Goal: Navigation & Orientation: Find specific page/section

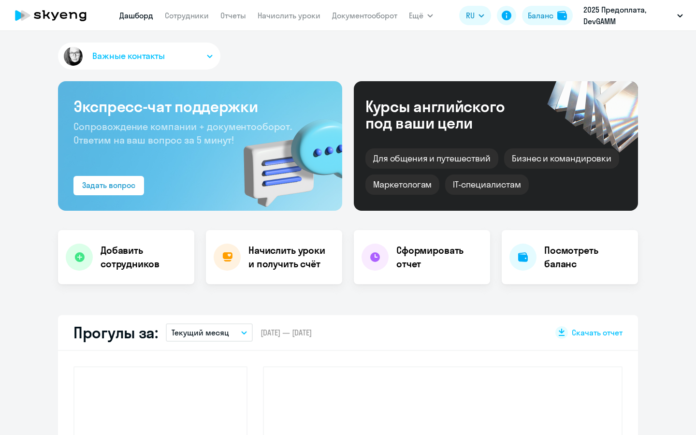
select select "30"
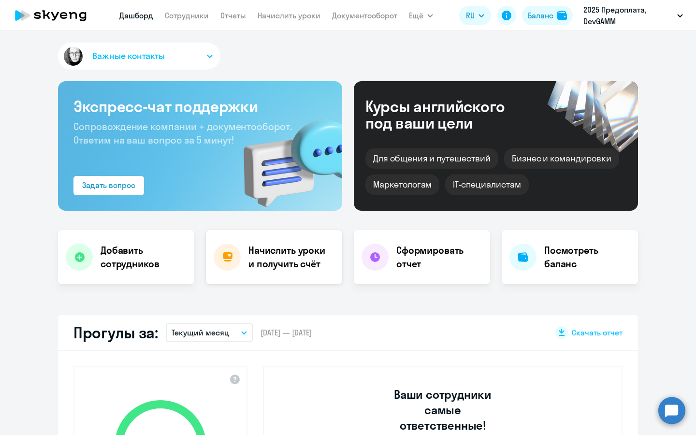
click at [279, 240] on div "Начислить уроки и получить счёт" at bounding box center [274, 257] width 136 height 54
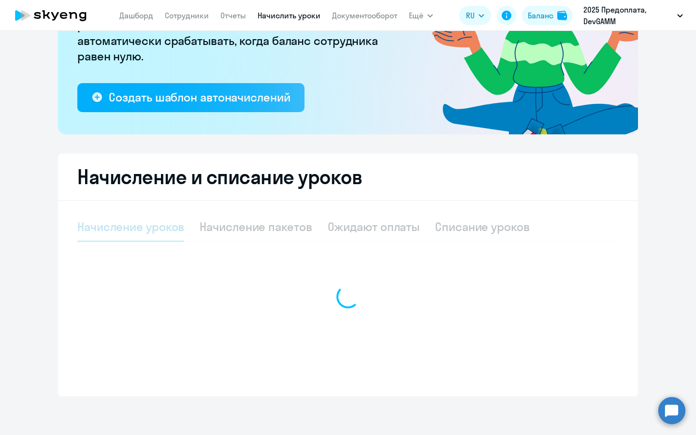
select select "10"
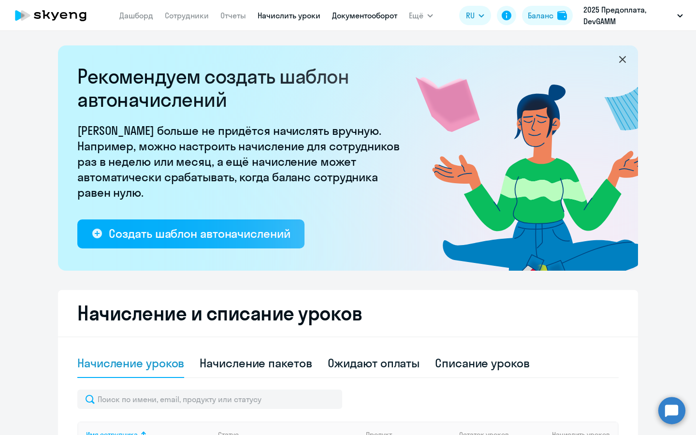
click at [350, 15] on link "Документооборот" at bounding box center [364, 16] width 65 height 10
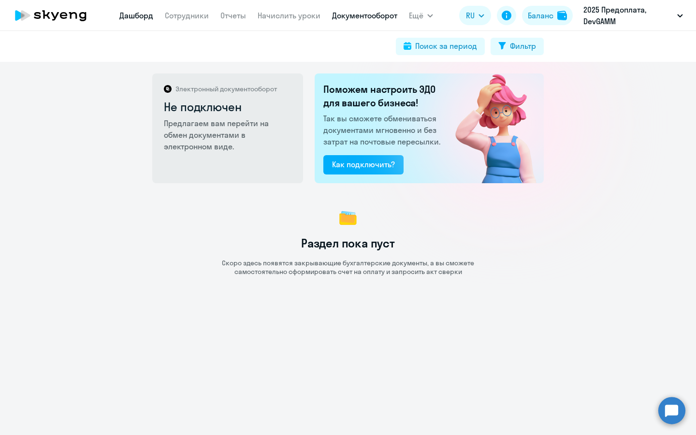
click at [139, 18] on link "Дашборд" at bounding box center [136, 16] width 34 height 10
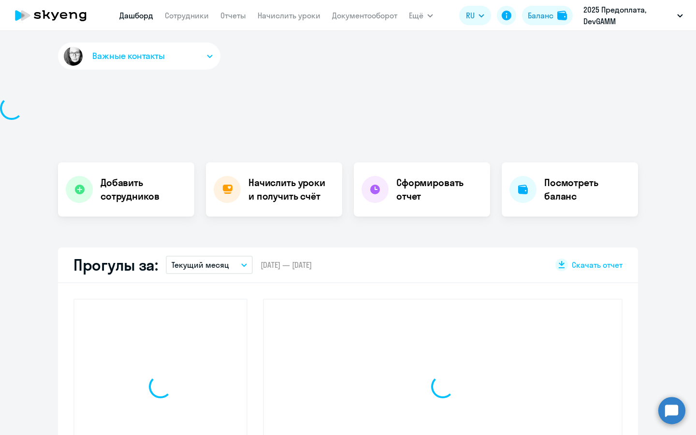
select select "30"
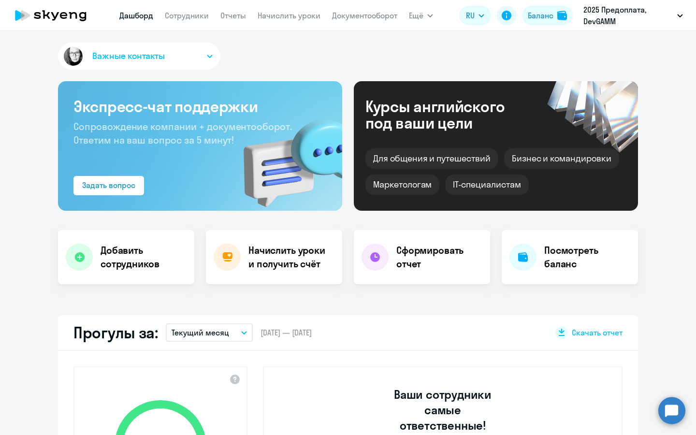
click at [280, 20] on app-menu-item-link "Начислить уроки" at bounding box center [289, 16] width 63 height 12
click at [275, 18] on link "Начислить уроки" at bounding box center [289, 16] width 63 height 10
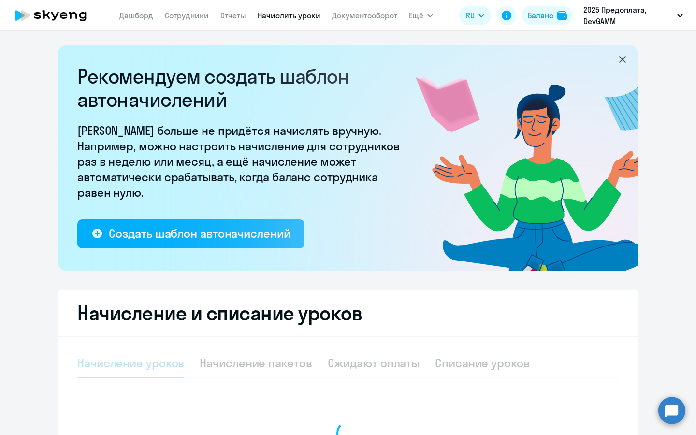
select select "10"
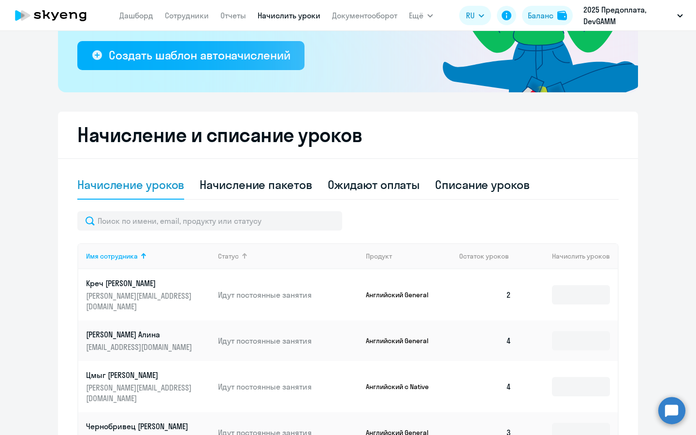
scroll to position [99, 0]
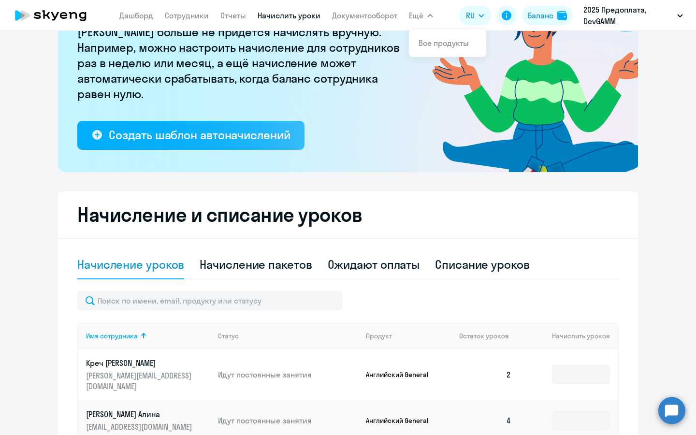
click at [426, 18] on button "Ещё" at bounding box center [421, 15] width 24 height 19
click at [195, 23] on nav "[PERSON_NAME] Отчеты Начислить уроки Документооборот" at bounding box center [258, 15] width 278 height 19
click at [189, 19] on link "Сотрудники" at bounding box center [187, 16] width 44 height 10
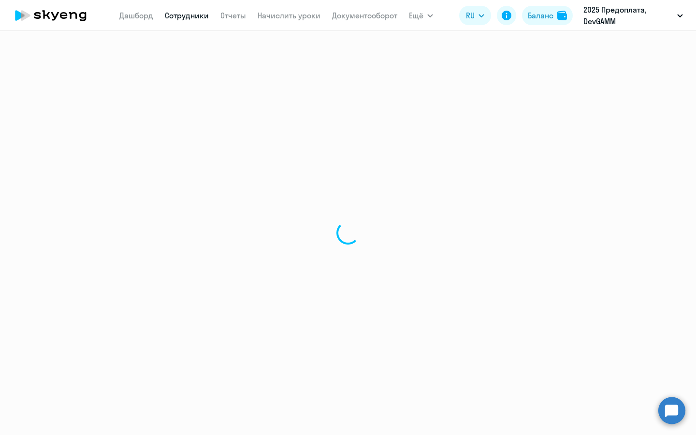
select select "30"
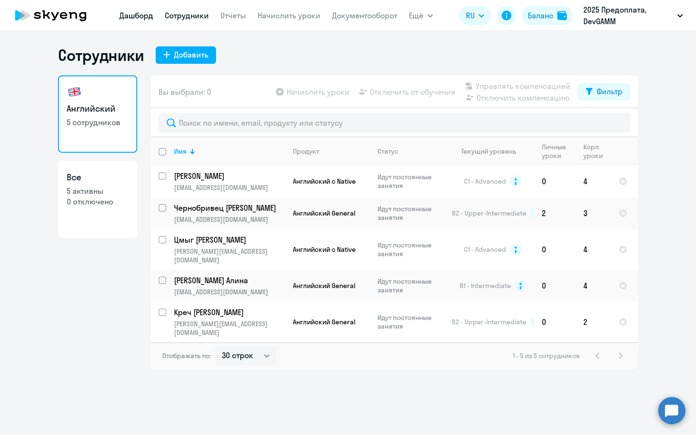
click at [137, 18] on link "Дашборд" at bounding box center [136, 16] width 34 height 10
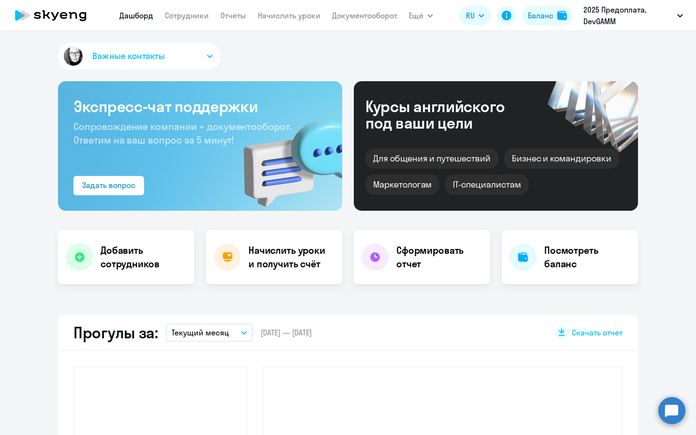
select select "30"
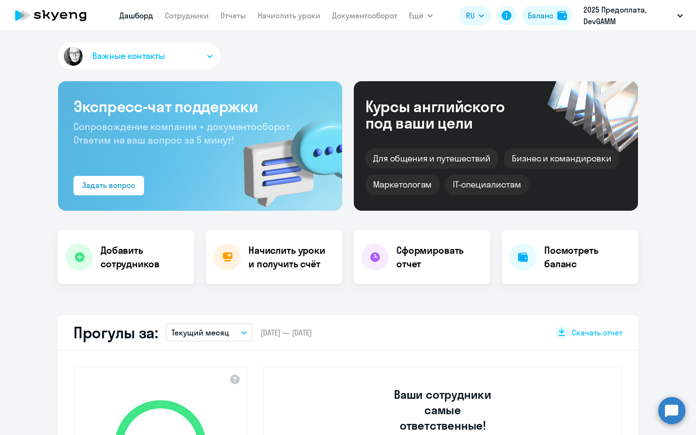
click at [79, 12] on icon at bounding box center [50, 15] width 85 height 24
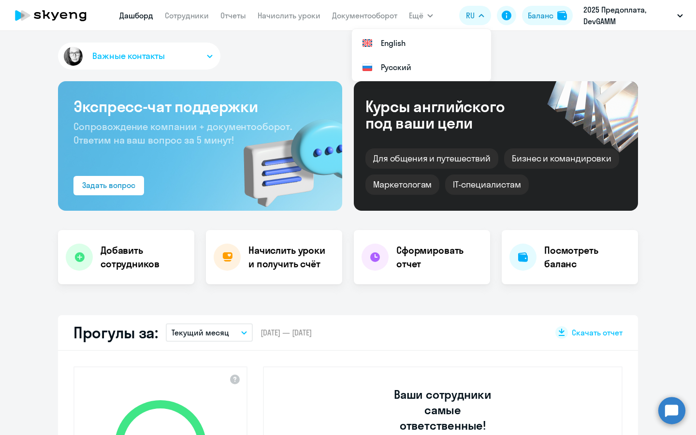
click at [476, 15] on button "RU" at bounding box center [475, 15] width 32 height 19
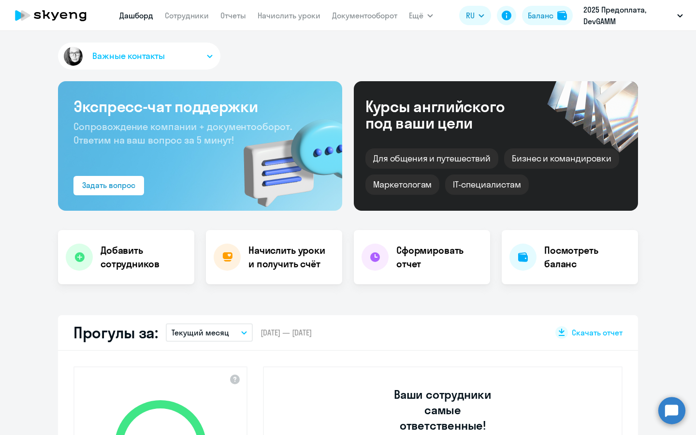
click at [476, 15] on button "RU" at bounding box center [475, 15] width 32 height 19
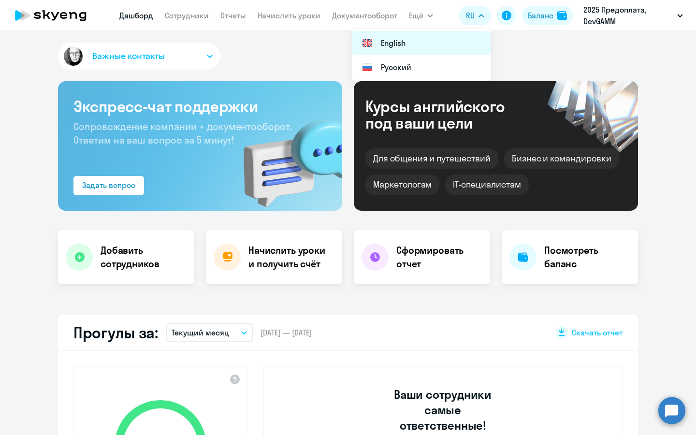
click at [400, 39] on li "English" at bounding box center [421, 43] width 139 height 24
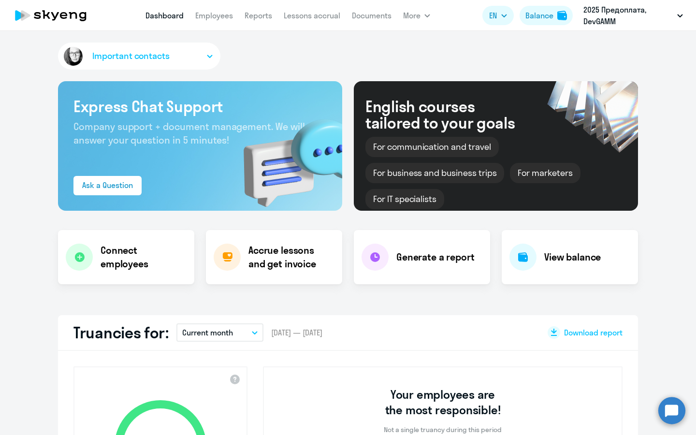
click at [69, 15] on icon at bounding box center [50, 15] width 85 height 24
drag, startPoint x: 662, startPoint y: 6, endPoint x: 161, endPoint y: 330, distance: 596.6
click at [662, 6] on p "2025 Предоплата, DevGAMM" at bounding box center [629, 15] width 90 height 23
click at [556, 19] on button "Balance" at bounding box center [546, 15] width 53 height 19
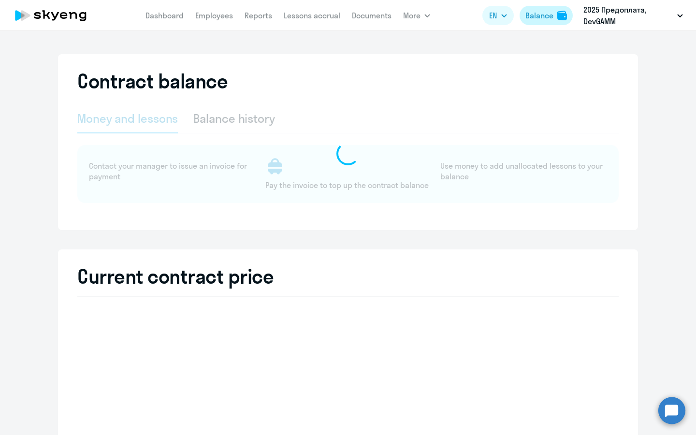
select select "english_adult_not_native_speaker"
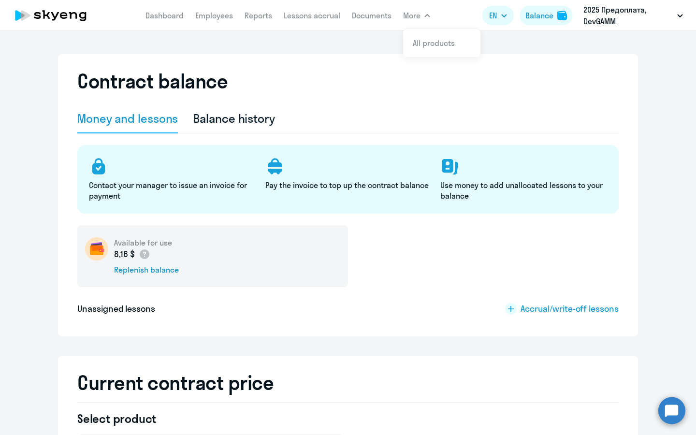
click at [287, 42] on div "Contract balance Money and lessons Balance history Contact your manager to issu…" at bounding box center [348, 233] width 696 height 404
click at [430, 44] on link "All products" at bounding box center [434, 43] width 42 height 10
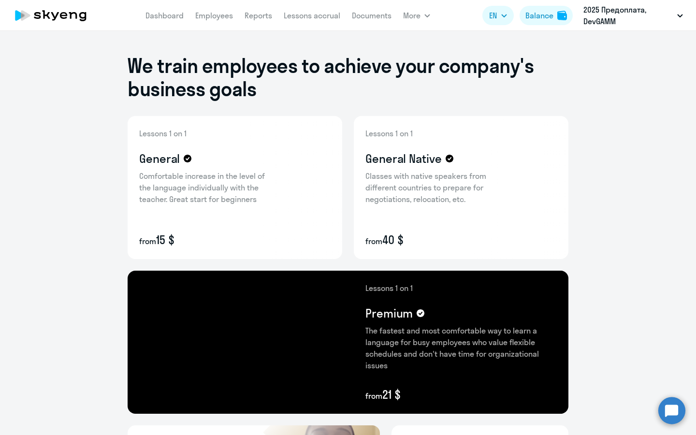
click at [58, 10] on icon at bounding box center [50, 15] width 85 height 24
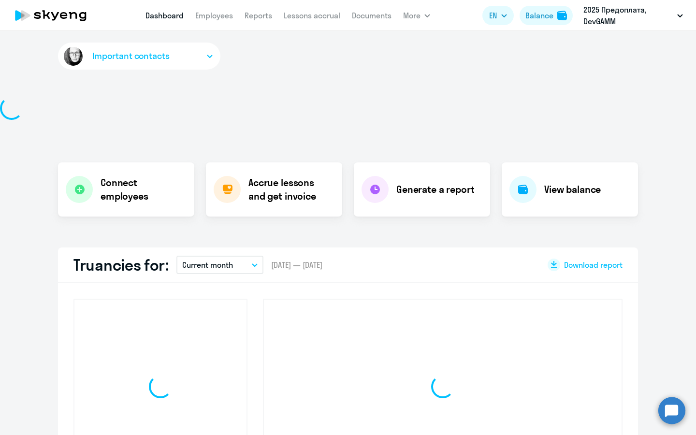
select select "30"
